Goal: Transaction & Acquisition: Purchase product/service

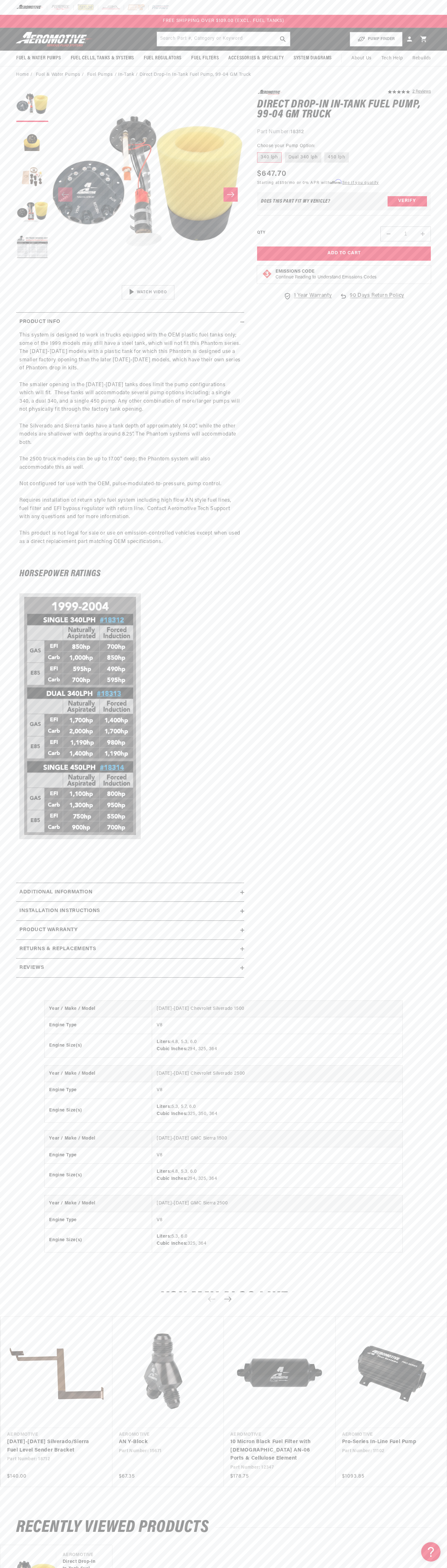
click at [163, 27] on div "FREE SHIPPING OVER $109.00 (EXCL. FUEL TANKS)" at bounding box center [224, 21] width 447 height 13
click at [423, 715] on div "5.0 star rating 2 Reviews Direct Drop-In In-Tank Fuel Pump, 99-04 GM Truck Dire…" at bounding box center [337, 536] width 186 height 894
click at [205, 1567] on html "Skip to content Your cart Your cart is empty Loading... You may also like Subto…" at bounding box center [224, 784] width 447 height 1568
click at [12, 1196] on div "Year / Make / Model 1999-2004 Chevrolet Silverado 1500 Engine Type V8 Engine Si…" at bounding box center [224, 1132] width 447 height 289
